Goal: Information Seeking & Learning: Learn about a topic

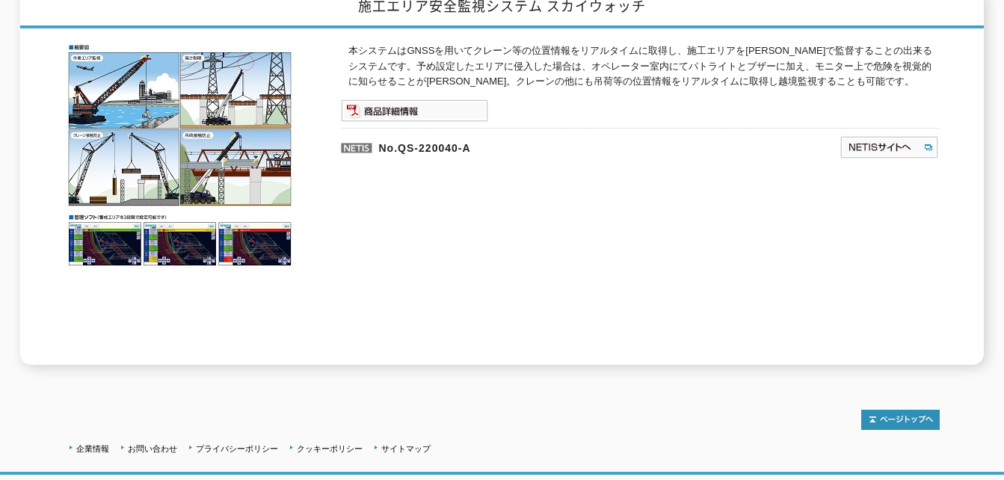
scroll to position [224, 0]
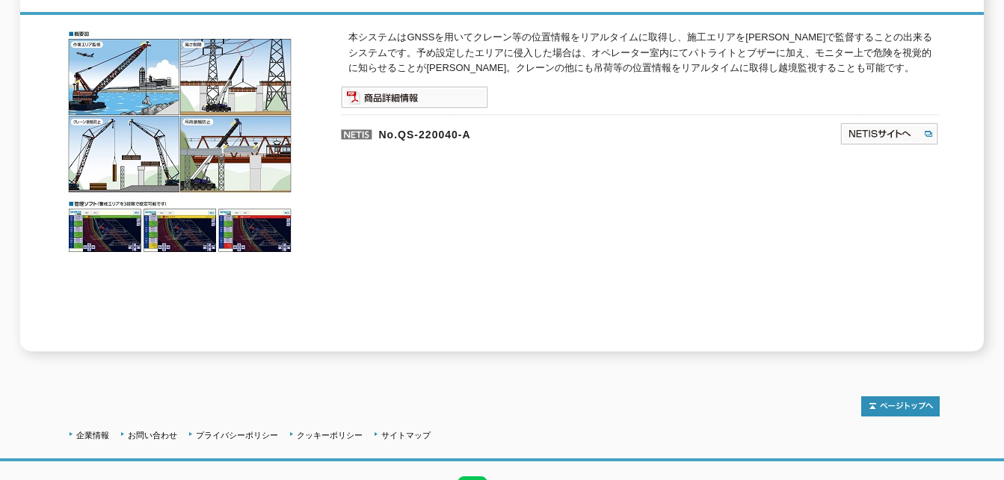
click at [262, 226] on img at bounding box center [180, 142] width 232 height 224
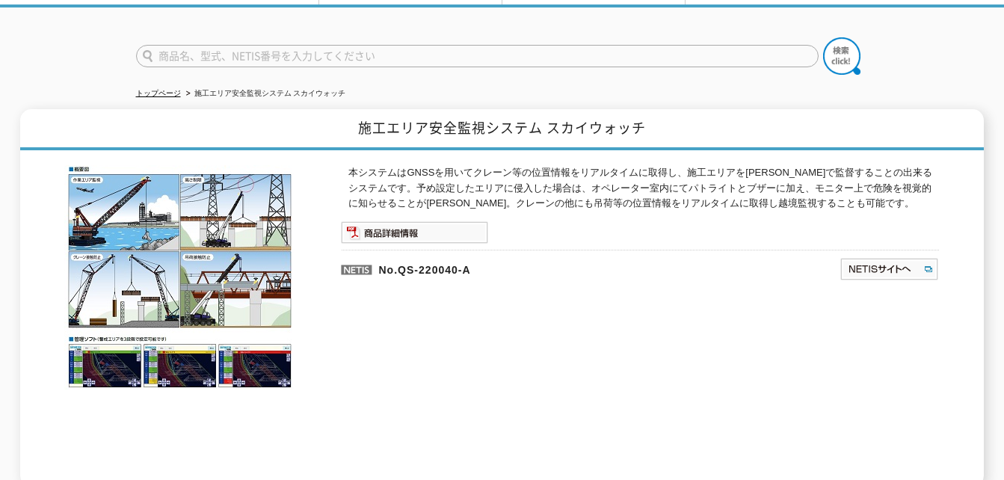
scroll to position [75, 0]
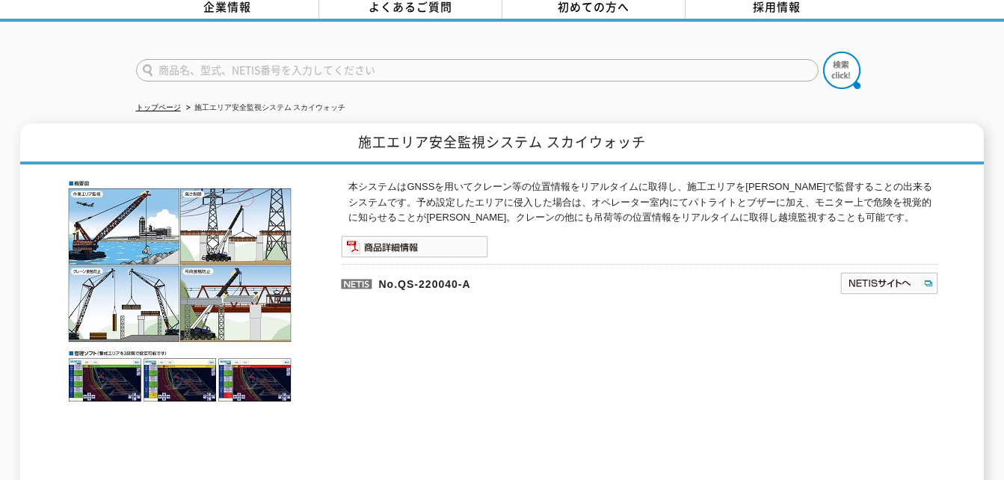
click at [140, 218] on img at bounding box center [180, 291] width 232 height 224
click at [404, 239] on img at bounding box center [414, 246] width 147 height 22
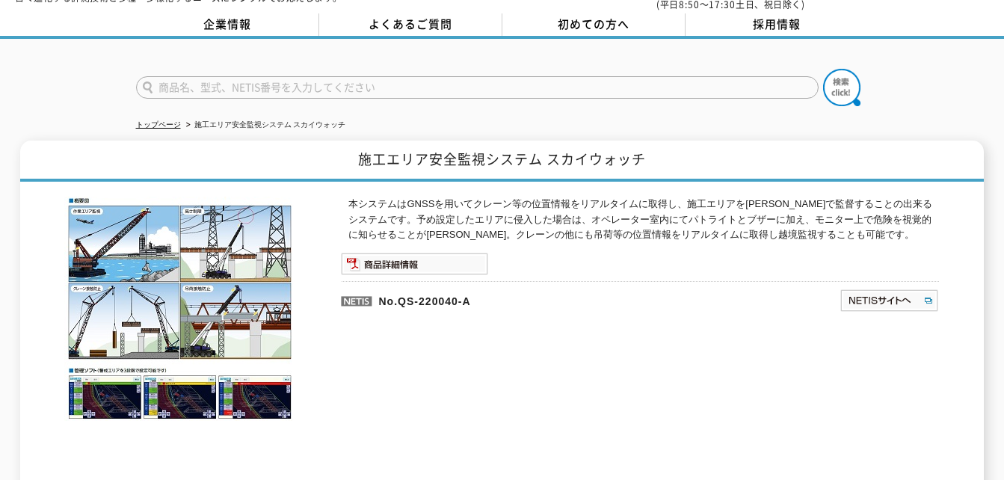
scroll to position [0, 0]
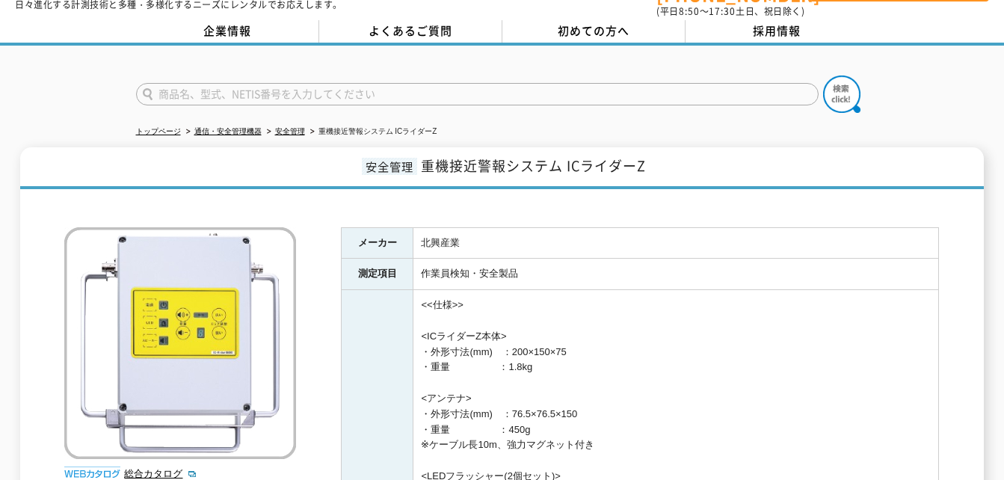
scroll to position [75, 0]
